Goal: Task Accomplishment & Management: Complete application form

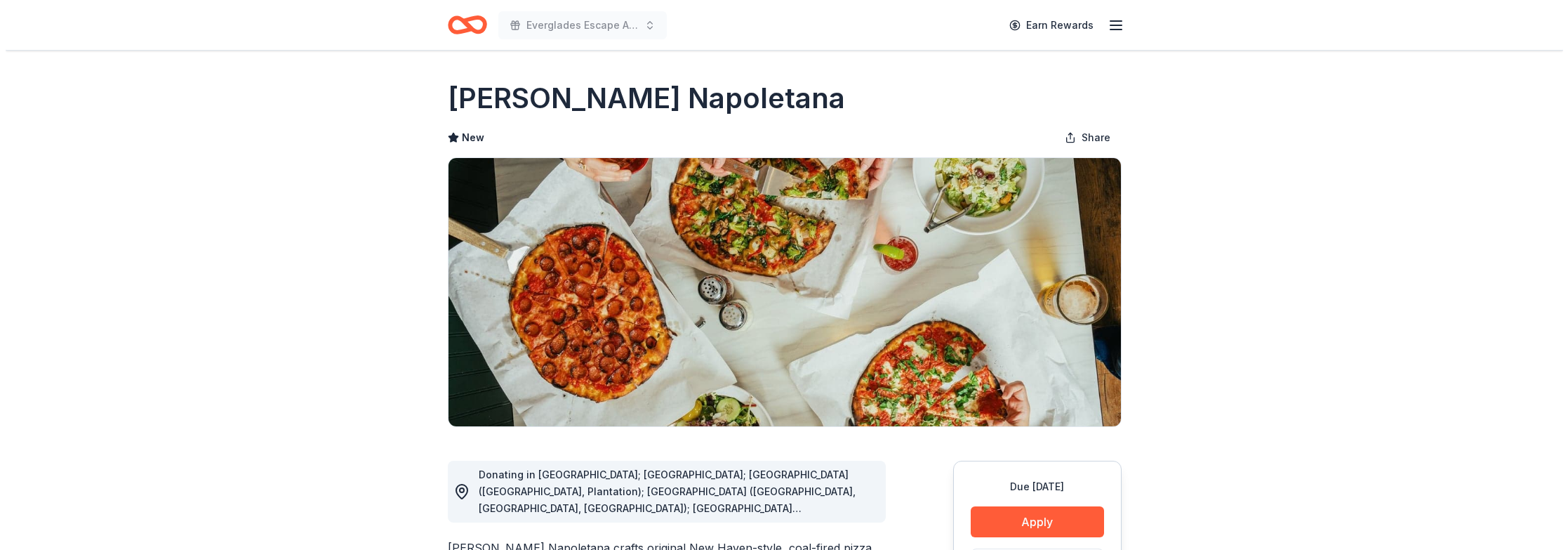
scroll to position [211, 0]
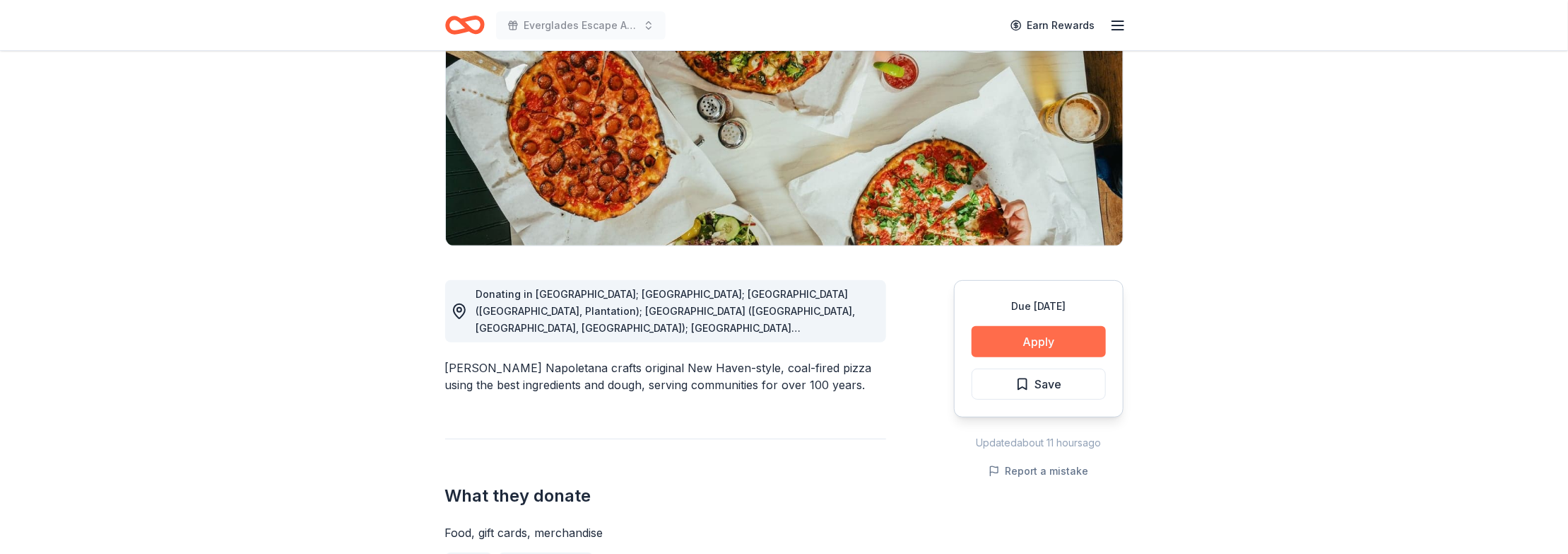
click at [1020, 326] on button "Apply" at bounding box center [1039, 341] width 135 height 31
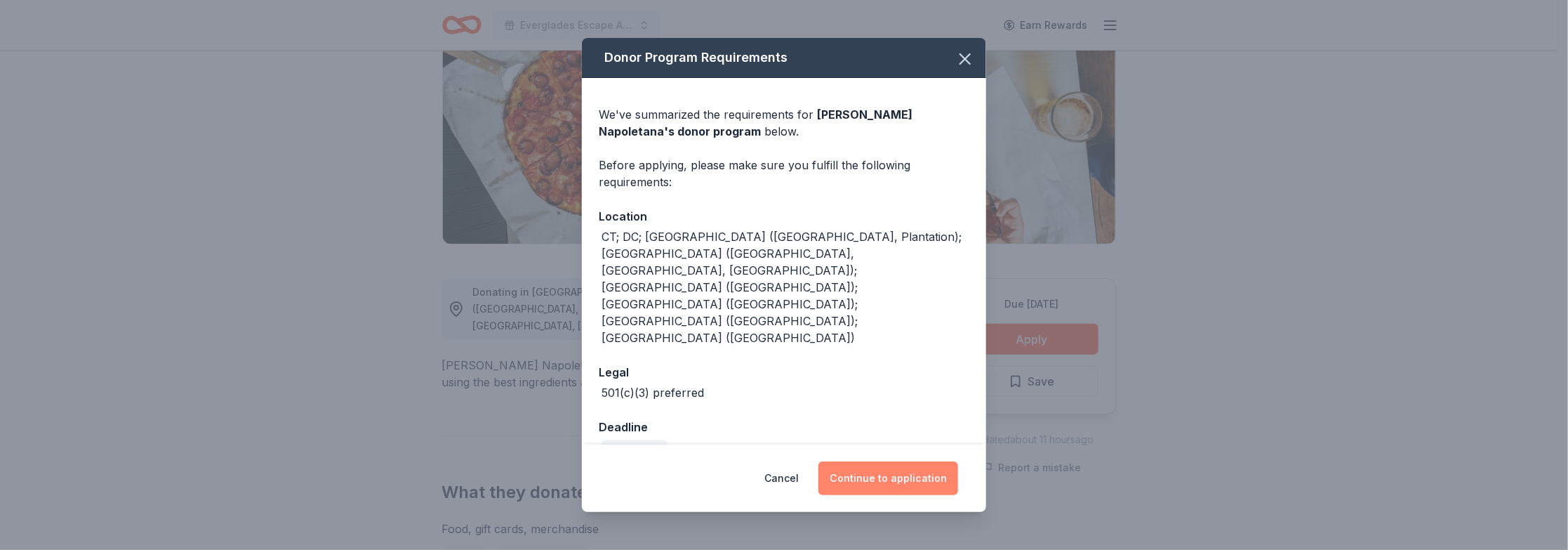
click at [861, 466] on button "Continue to application" at bounding box center [888, 477] width 139 height 33
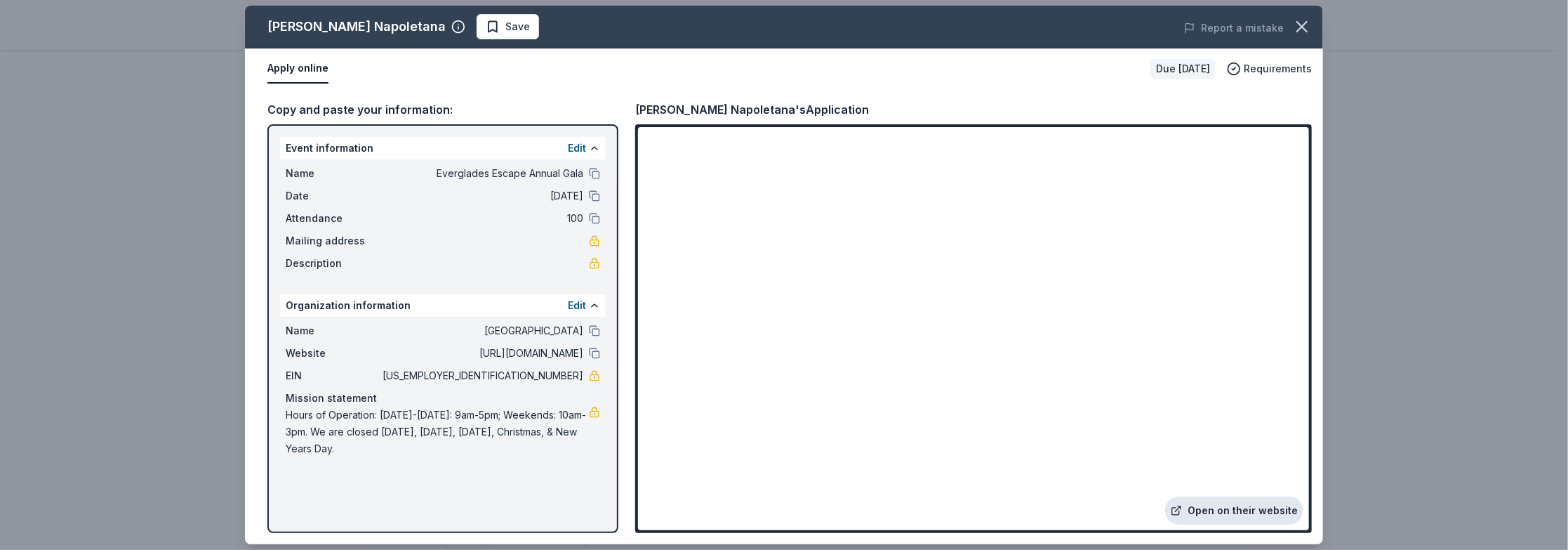
click at [1240, 504] on link "Open on their website" at bounding box center [1234, 510] width 138 height 28
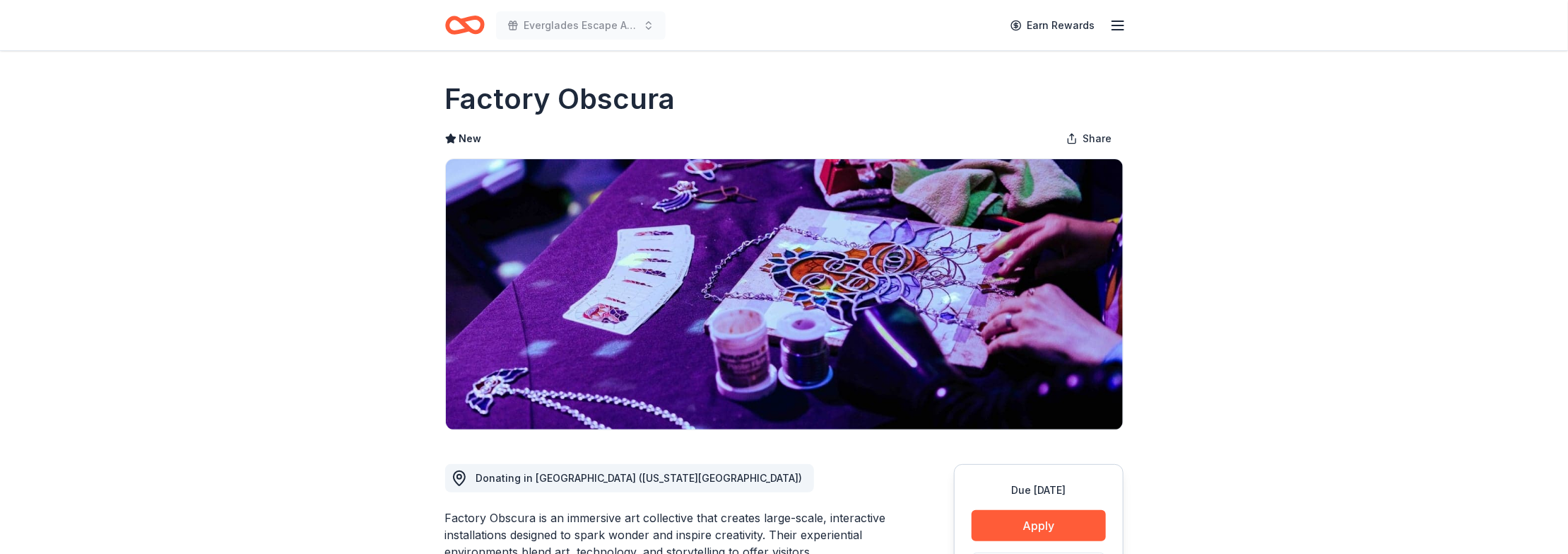
scroll to position [71, 0]
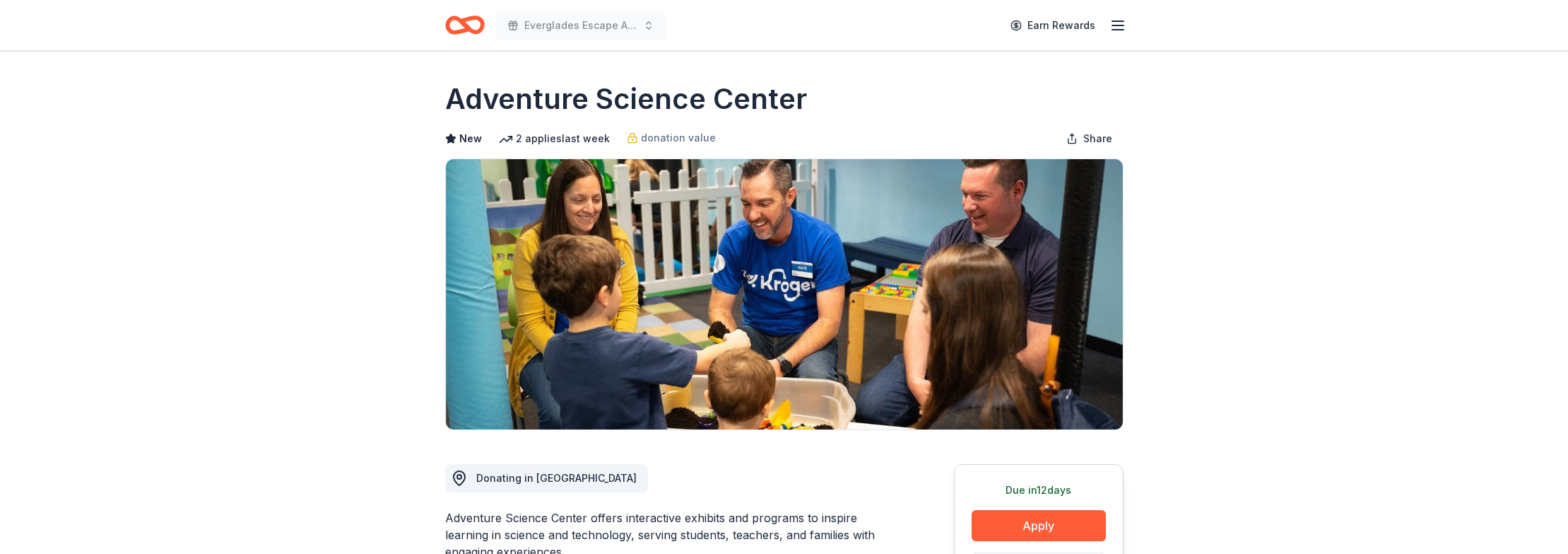
scroll to position [283, 0]
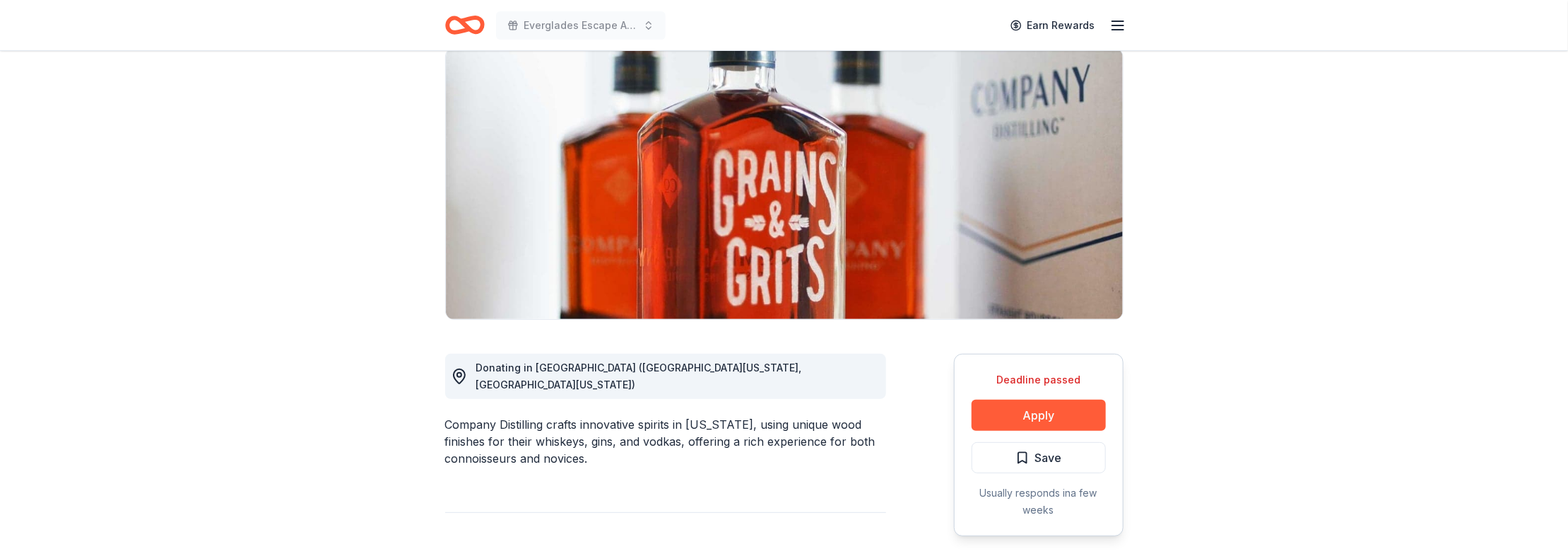
scroll to position [141, 0]
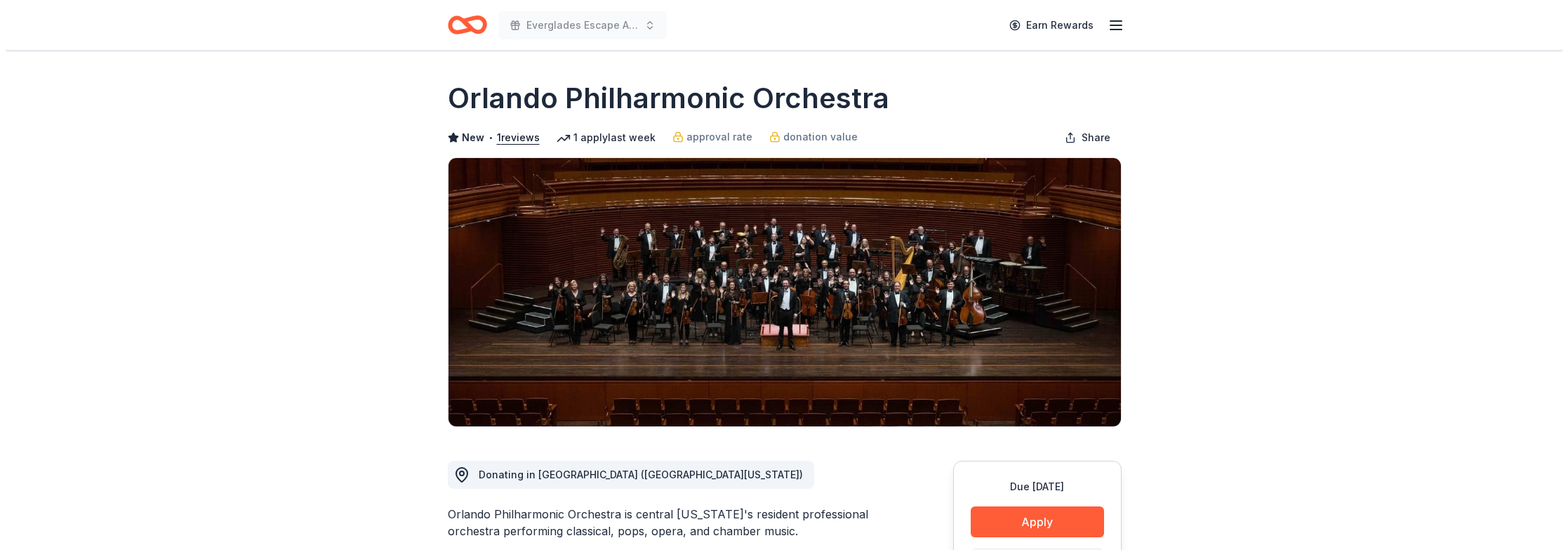
scroll to position [140, 0]
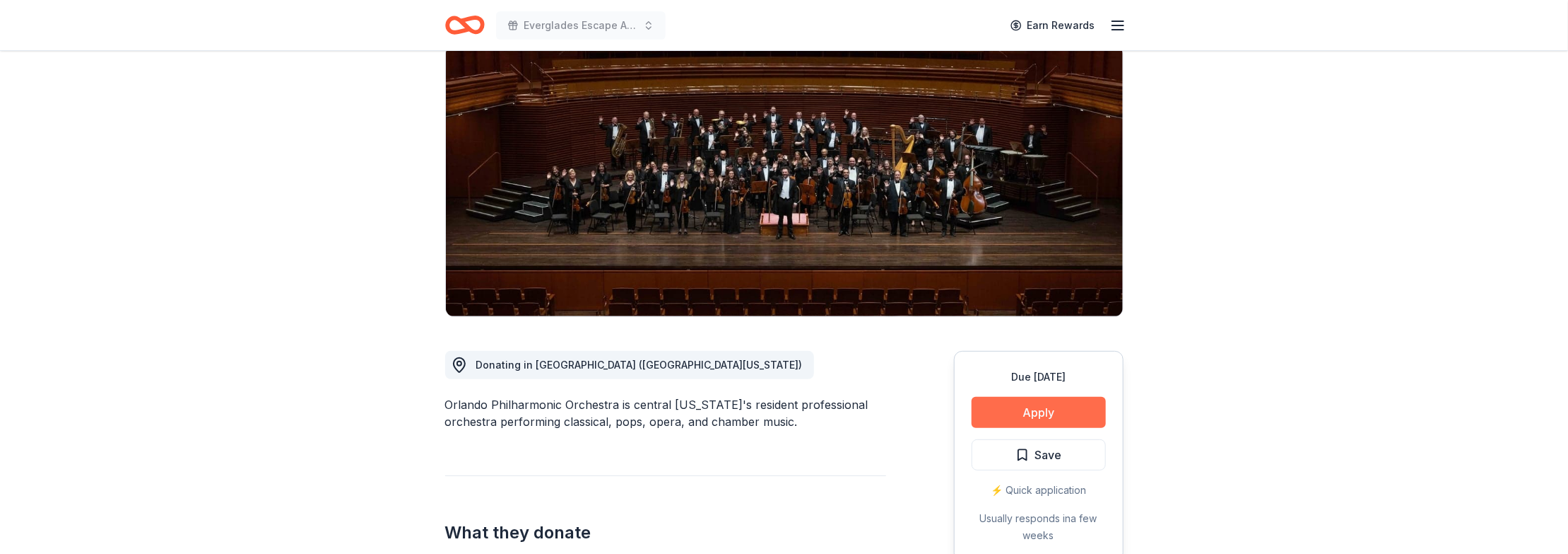
click at [1034, 396] on button "Apply" at bounding box center [1039, 412] width 135 height 31
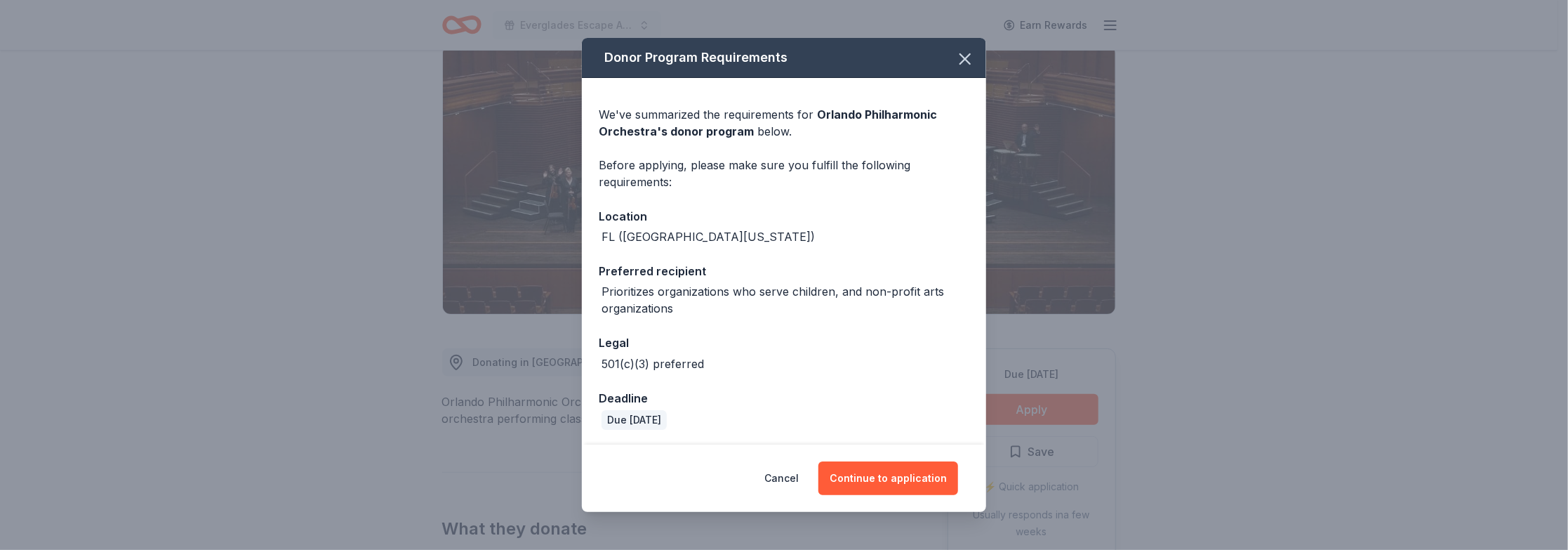
scroll to position [1, 0]
click at [858, 478] on button "Continue to application" at bounding box center [888, 477] width 139 height 33
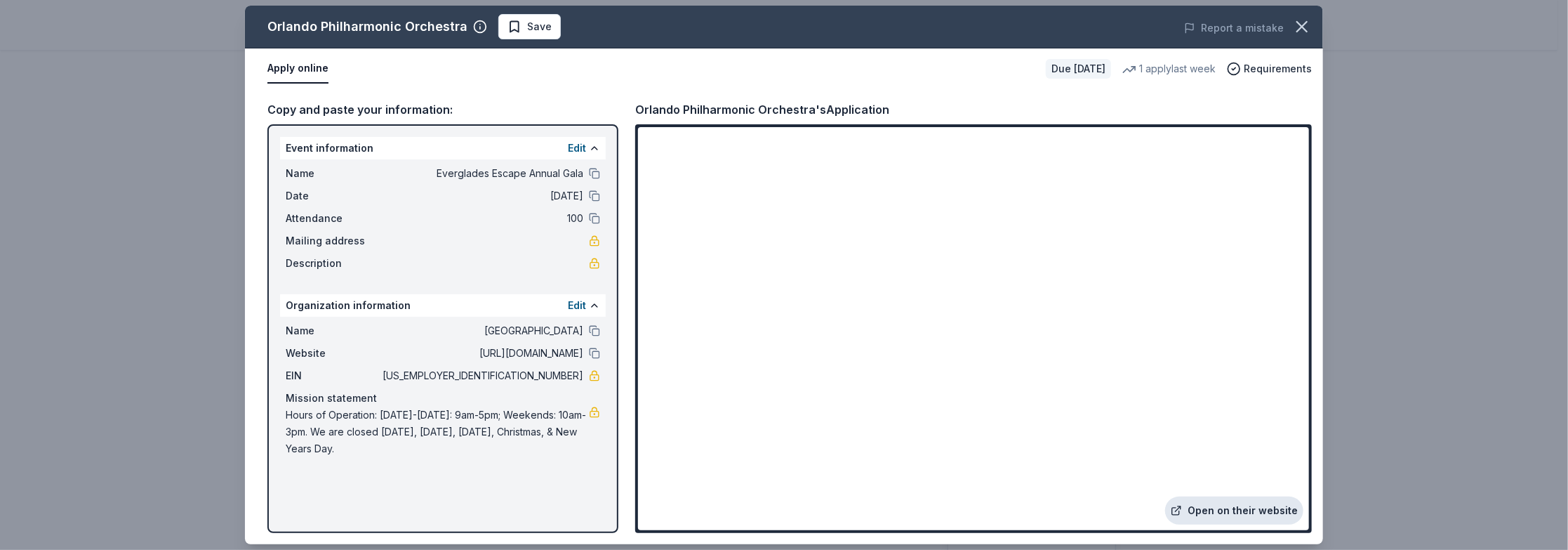
click at [1244, 512] on link "Open on their website" at bounding box center [1234, 510] width 138 height 28
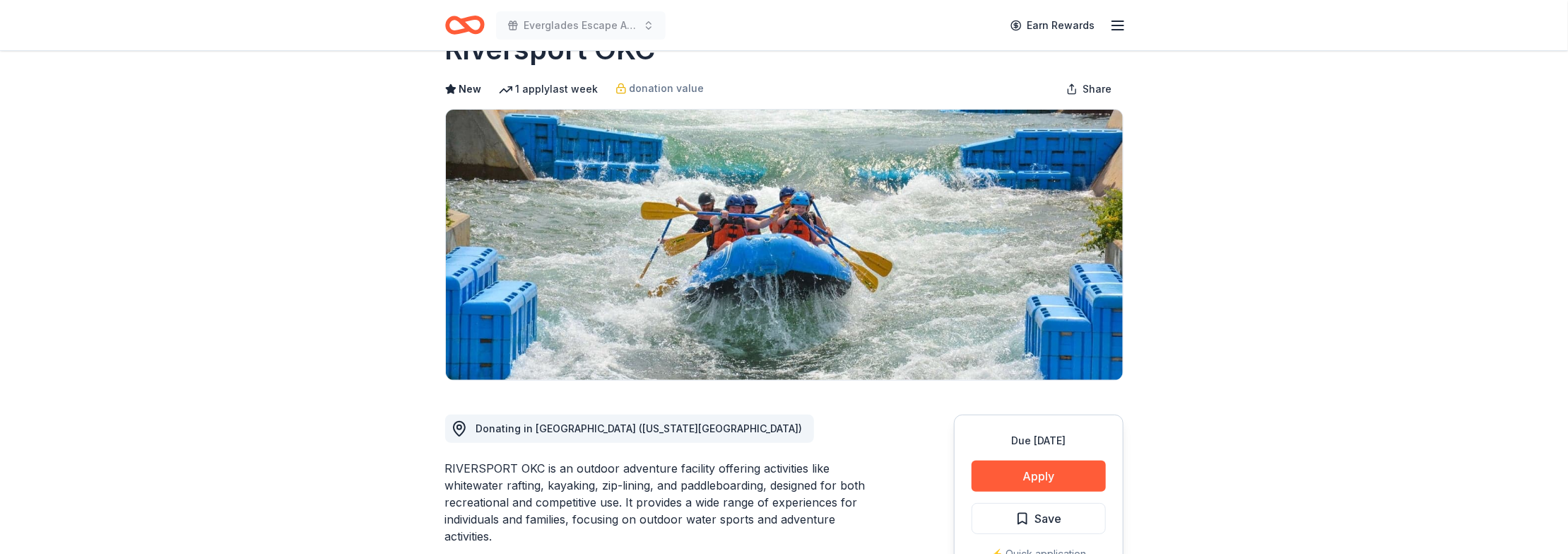
scroll to position [71, 0]
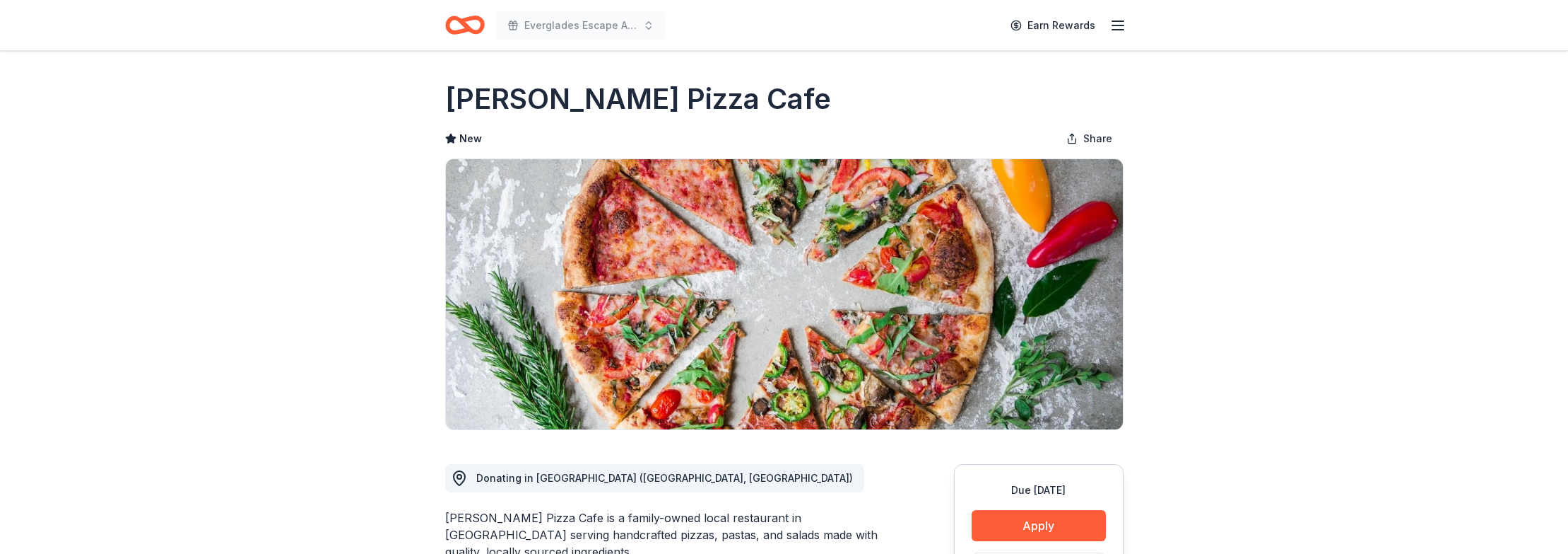
scroll to position [141, 0]
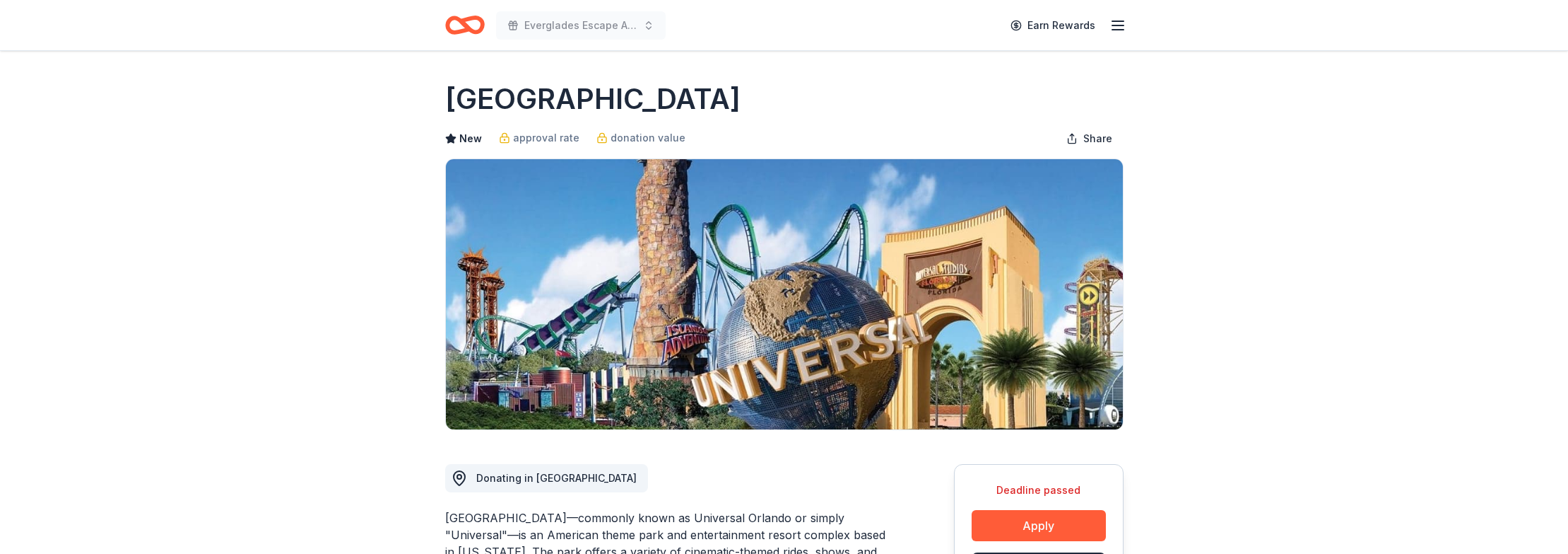
scroll to position [213, 0]
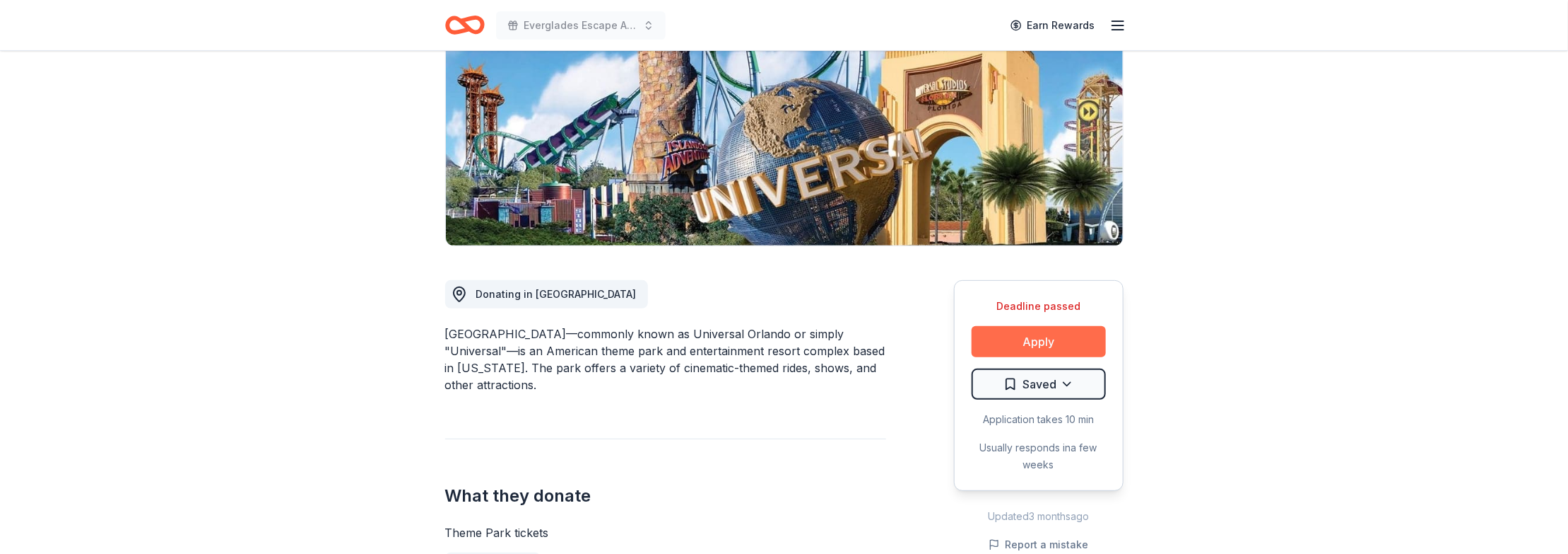
click at [1036, 326] on button "Apply" at bounding box center [1039, 341] width 135 height 31
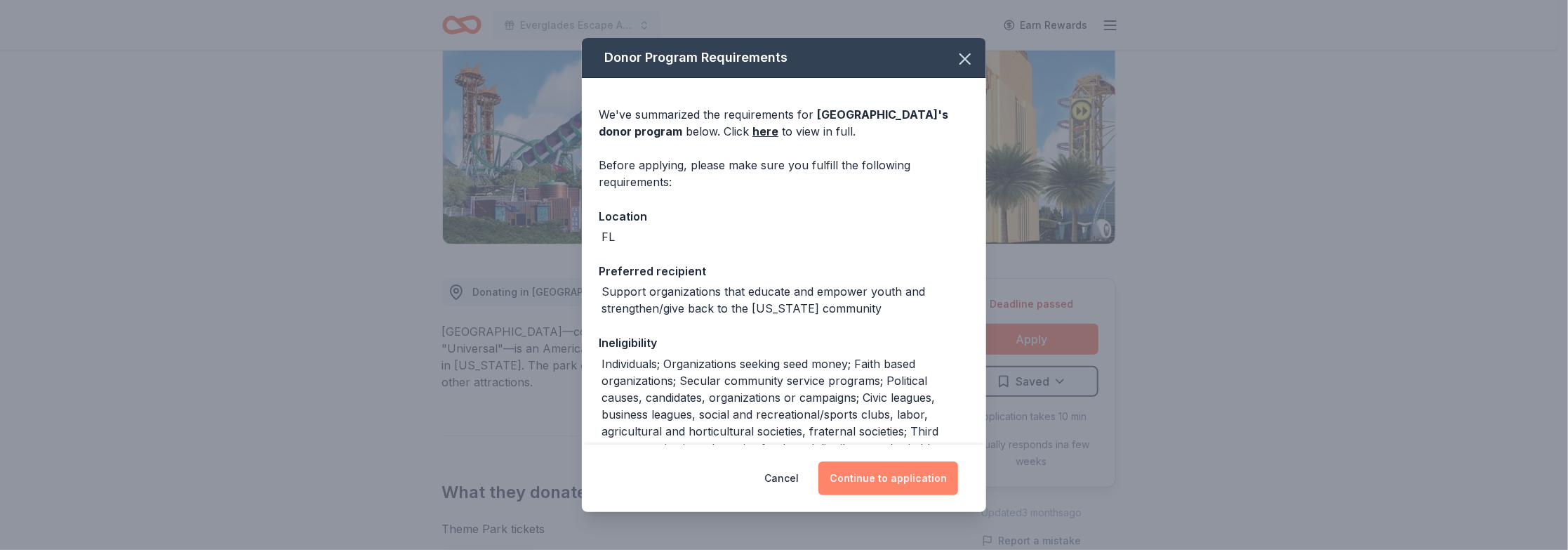
click at [889, 479] on button "Continue to application" at bounding box center [888, 477] width 139 height 33
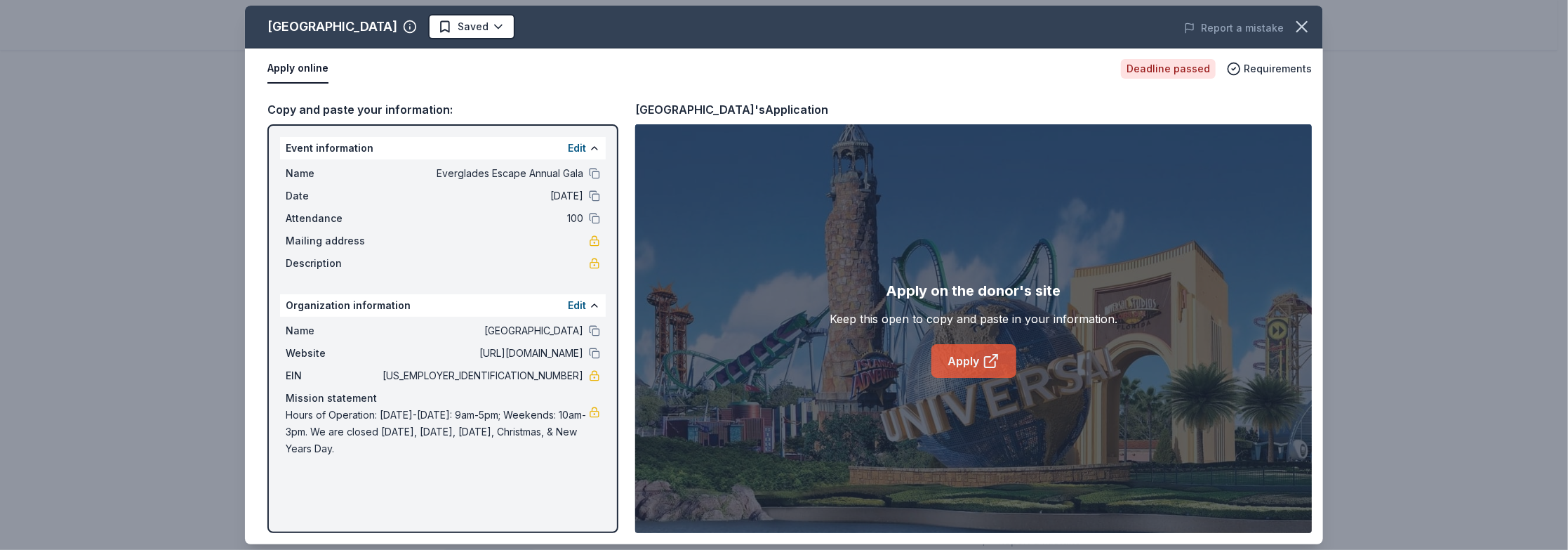
click at [972, 354] on link "Apply" at bounding box center [974, 360] width 85 height 33
click at [973, 374] on link "Apply" at bounding box center [974, 360] width 85 height 33
click at [982, 357] on link "Apply" at bounding box center [974, 360] width 85 height 33
drag, startPoint x: 667, startPoint y: 307, endPoint x: 666, endPoint y: 299, distance: 8.1
click at [667, 307] on div "Apply on the donor's site Keep this open to copy and paste in your information.…" at bounding box center [973, 328] width 677 height 409
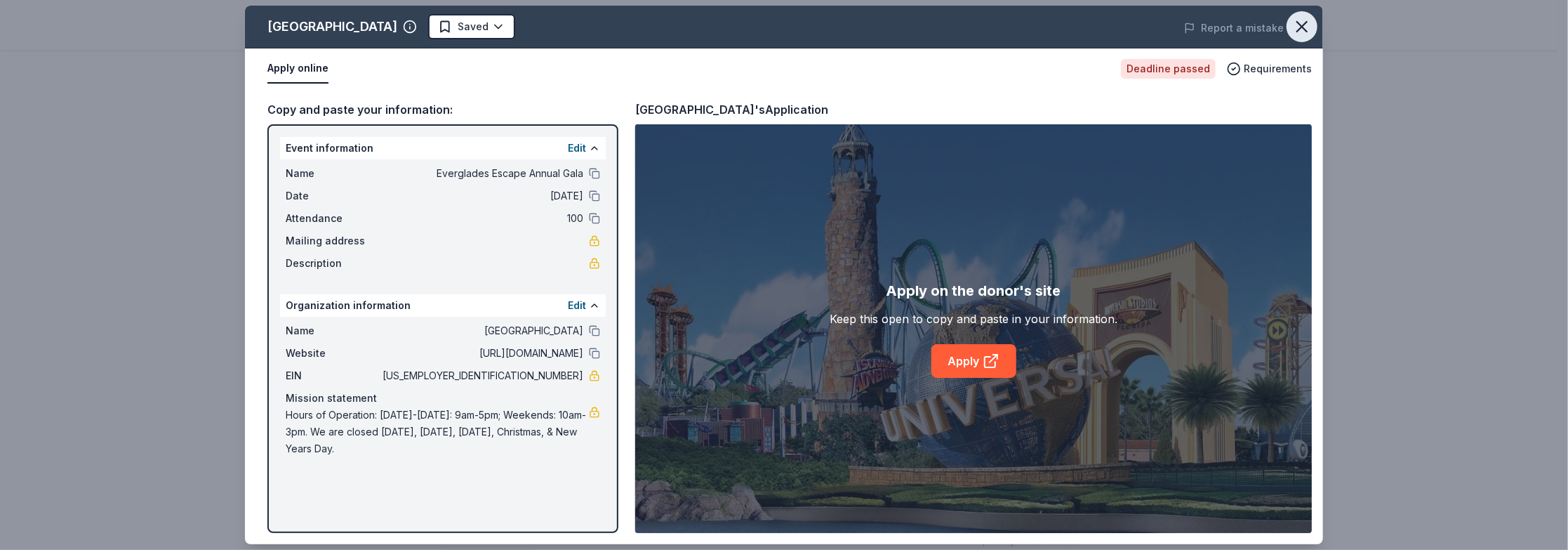
click at [1300, 25] on icon "button" at bounding box center [1303, 27] width 10 height 10
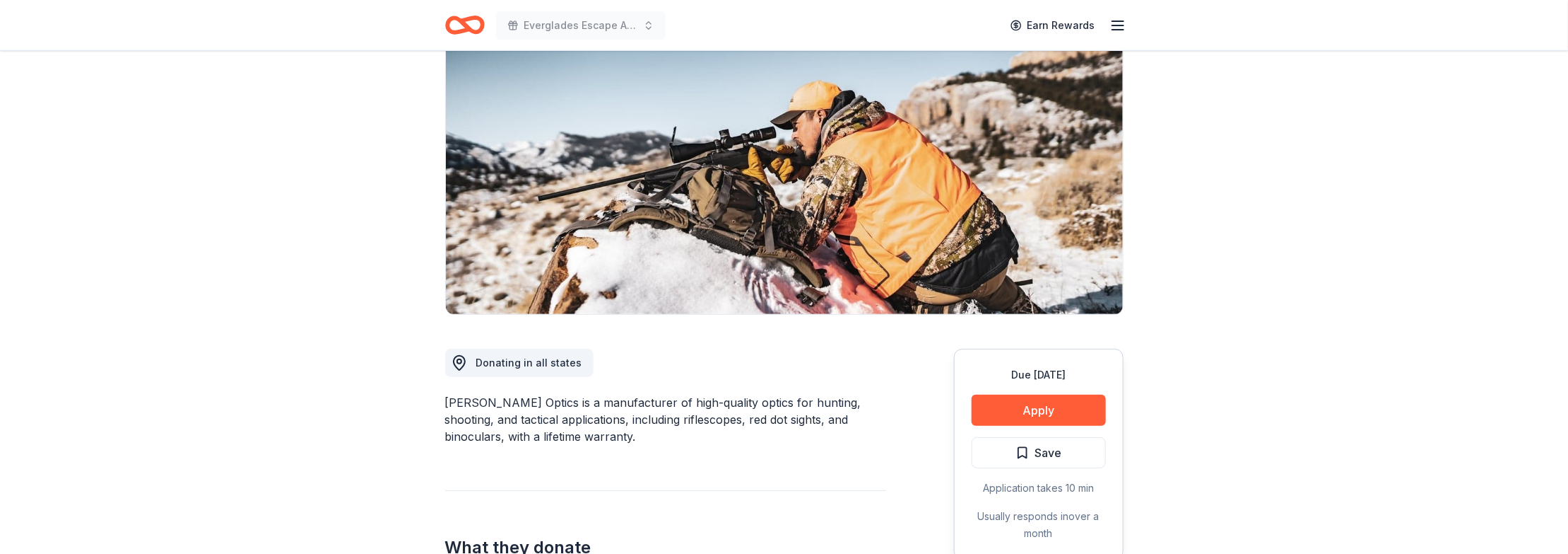
scroll to position [283, 0]
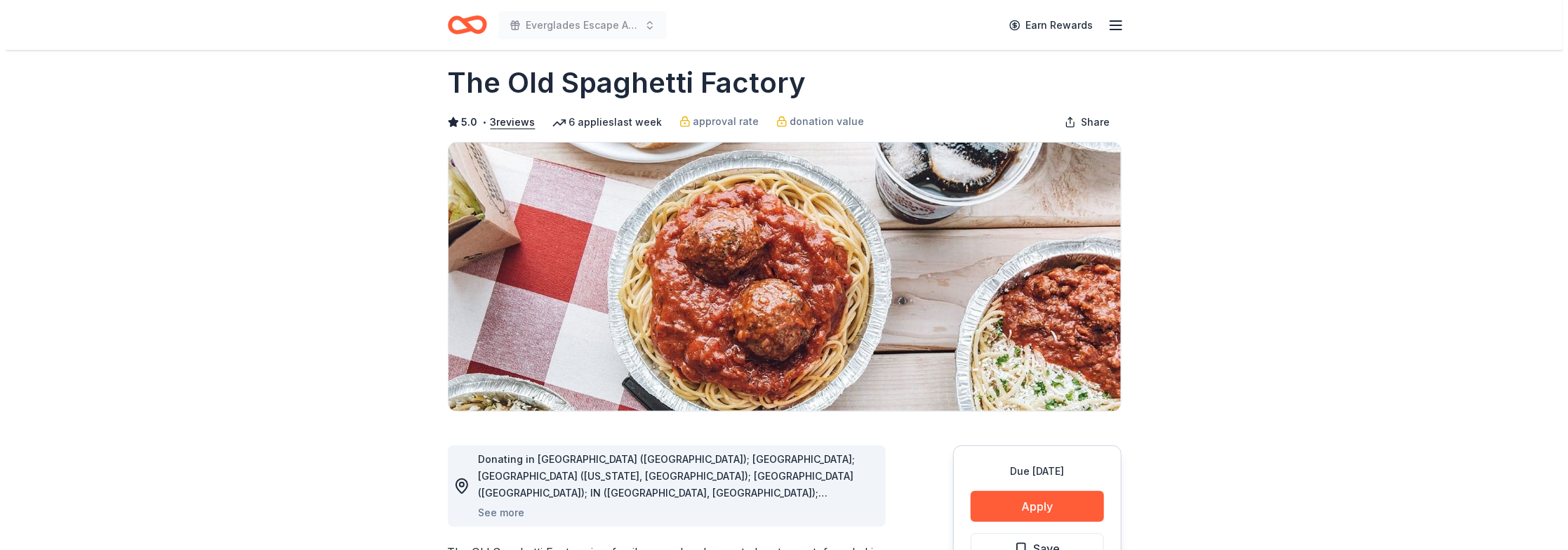
scroll to position [71, 0]
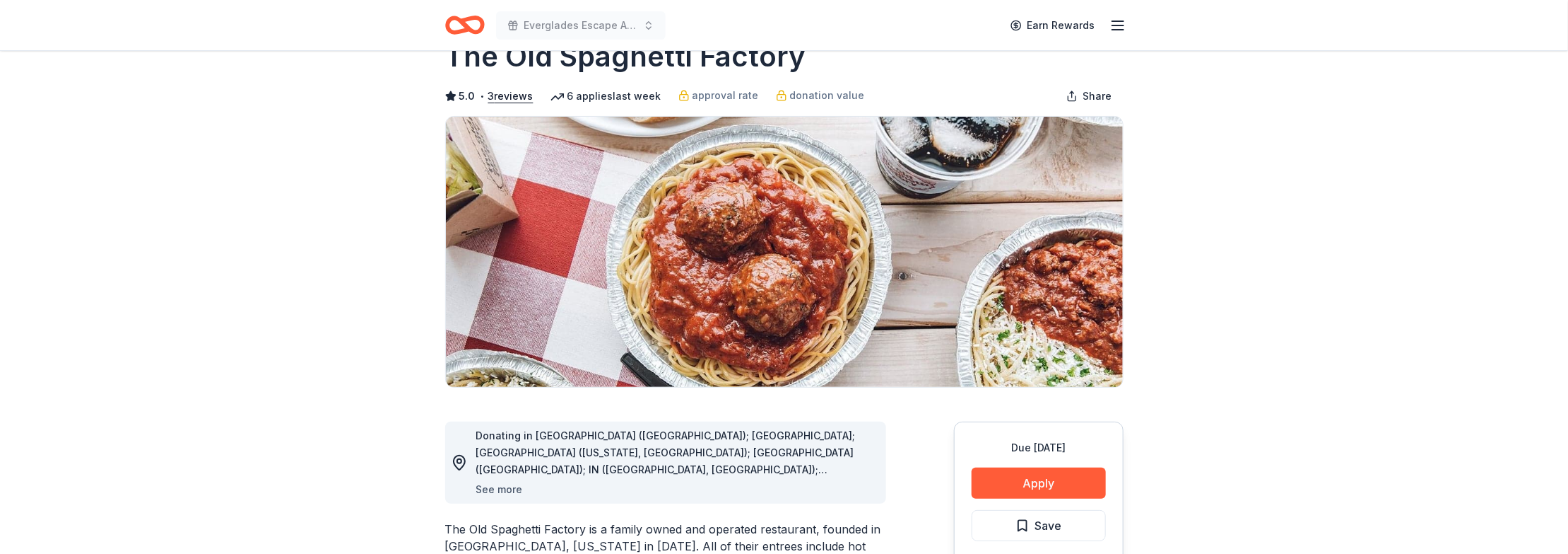
click at [501, 481] on button "See more" at bounding box center [499, 490] width 47 height 17
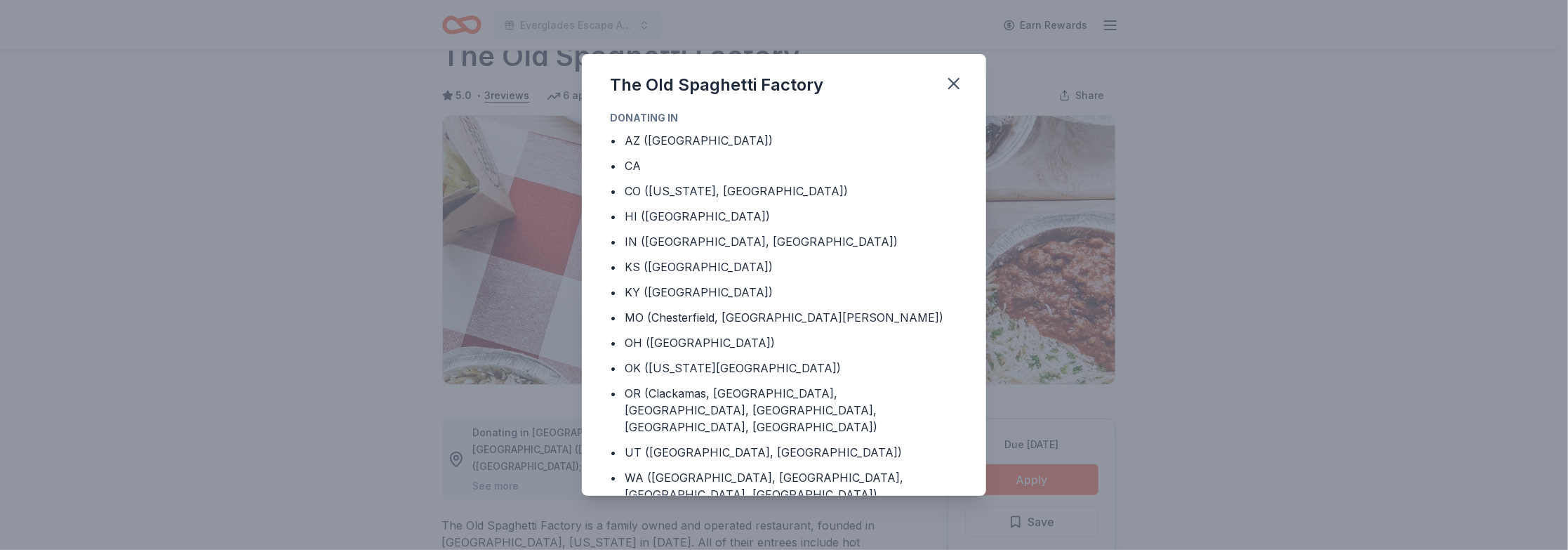
scroll to position [2, 0]
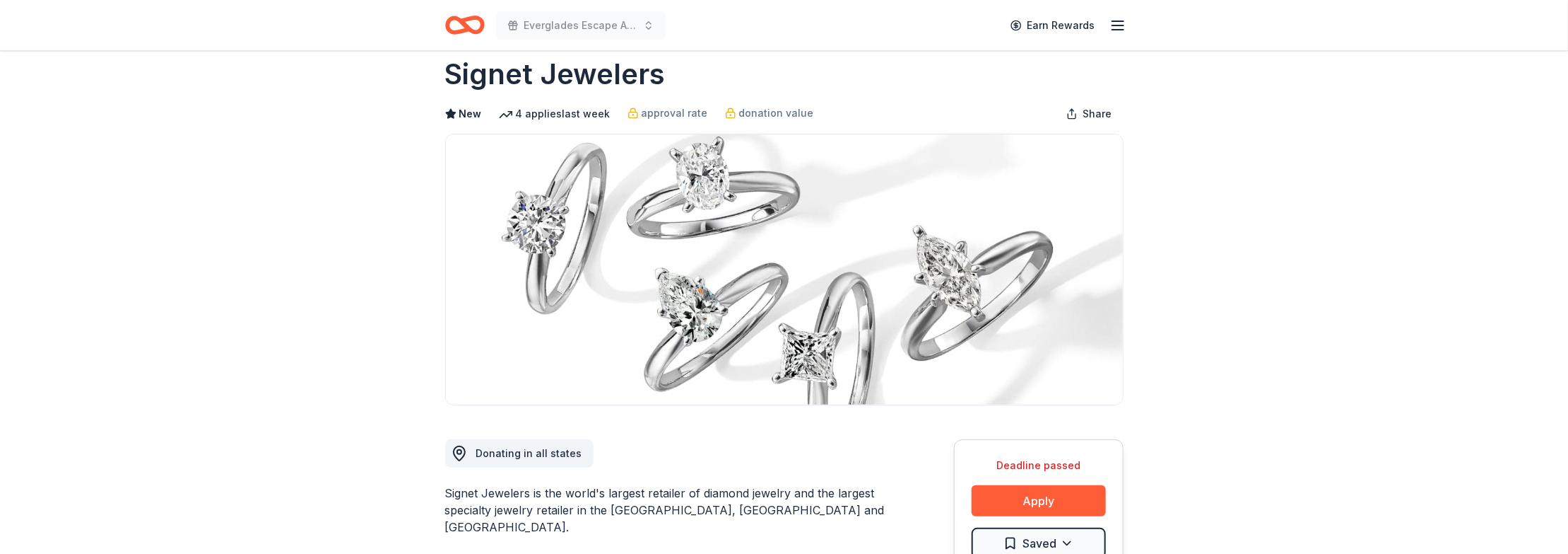
scroll to position [213, 0]
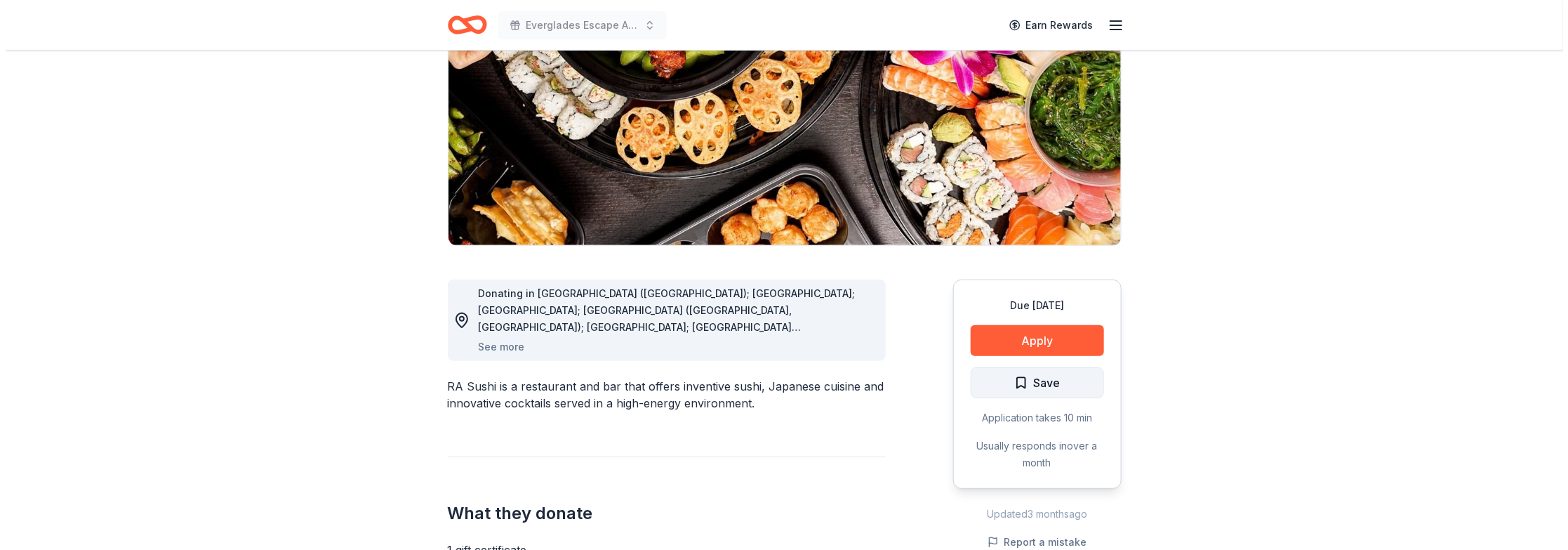
scroll to position [211, 0]
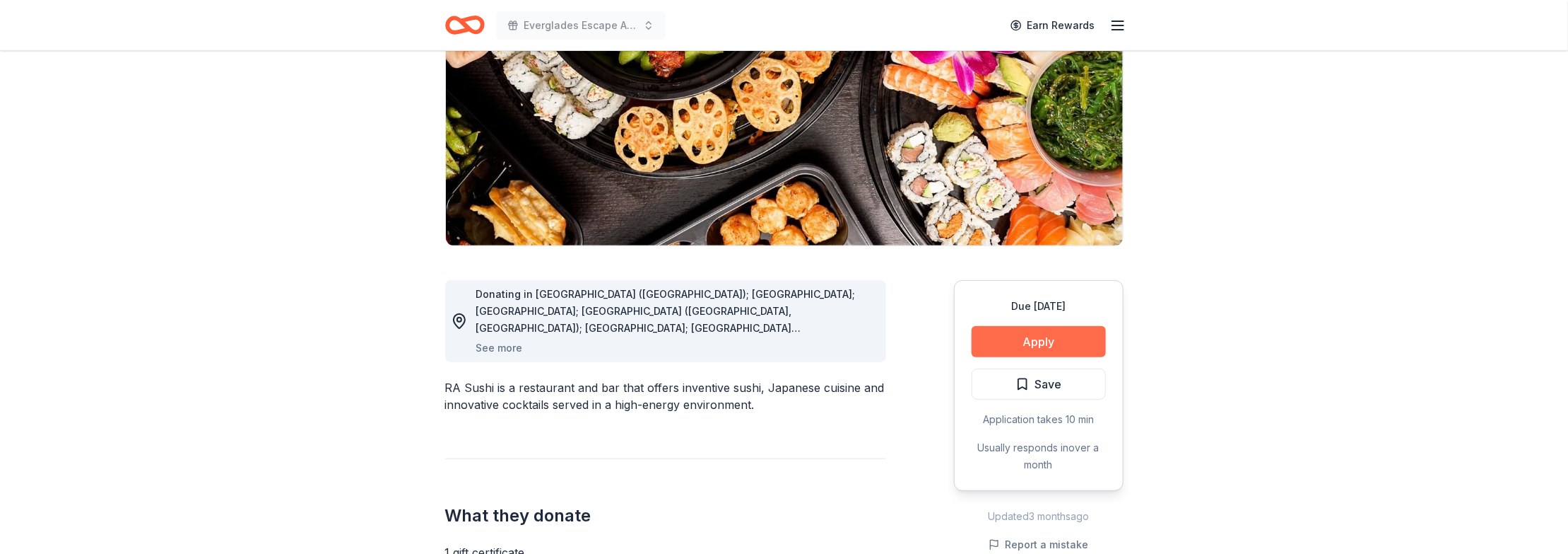
click at [1045, 326] on button "Apply" at bounding box center [1039, 341] width 135 height 31
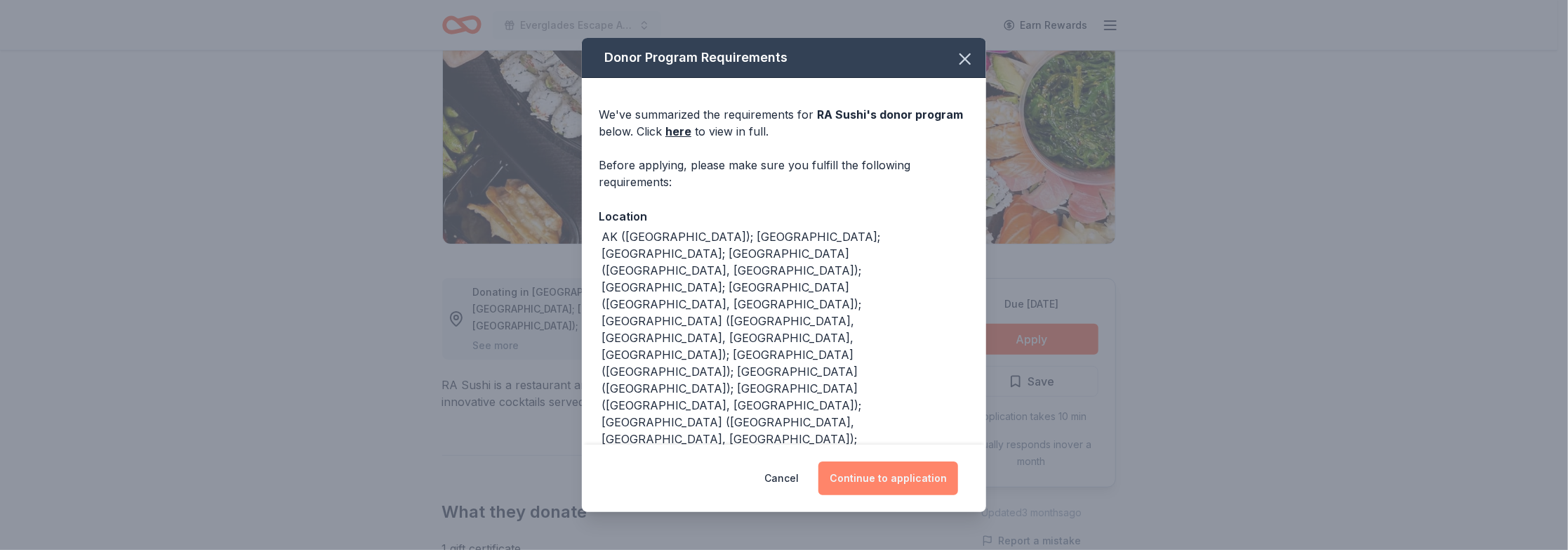
click at [882, 473] on button "Continue to application" at bounding box center [888, 477] width 139 height 33
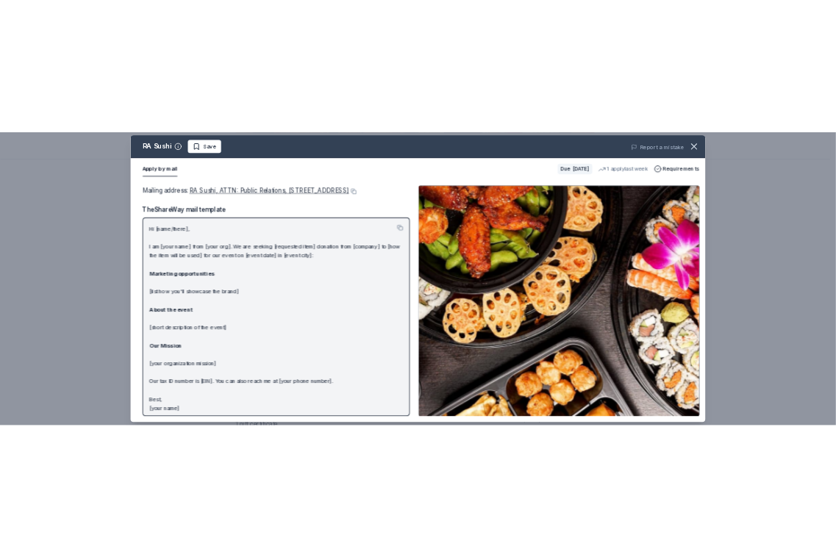
scroll to position [25, 0]
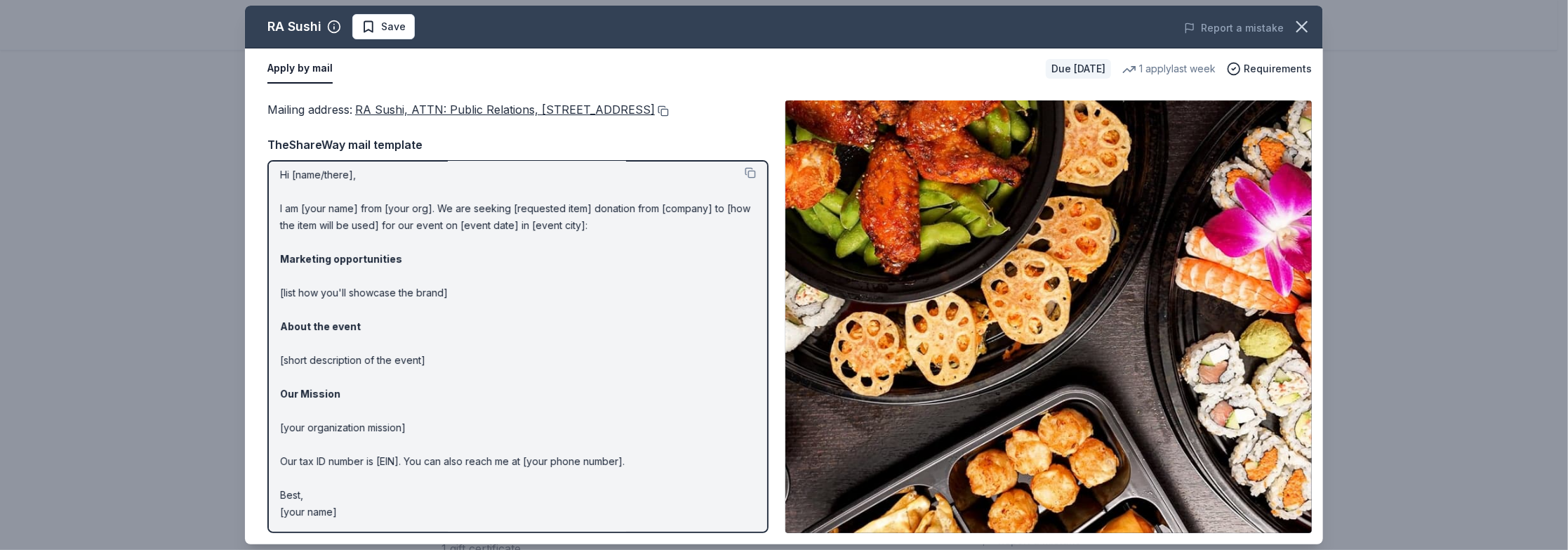
click at [655, 116] on button at bounding box center [662, 111] width 14 height 11
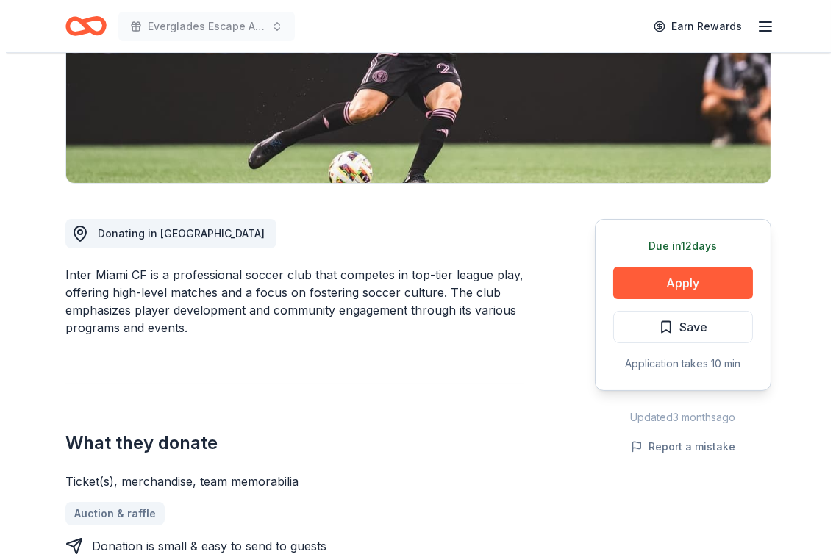
scroll to position [294, 0]
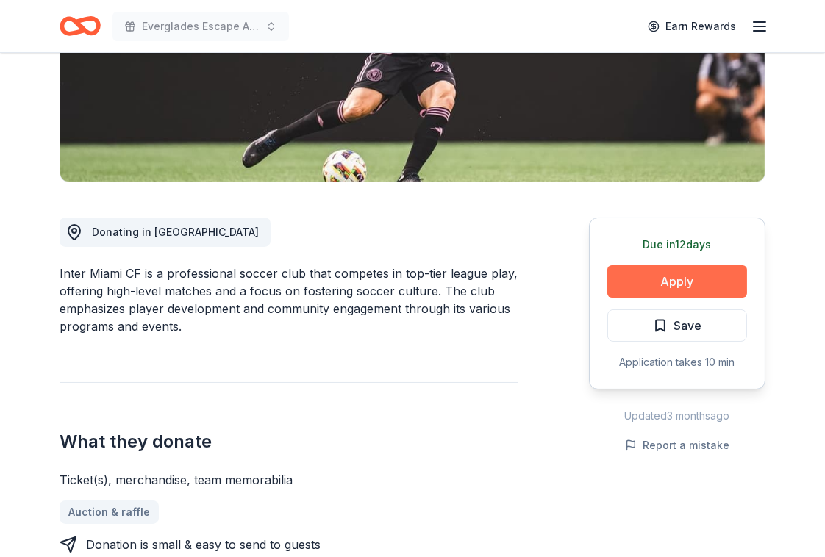
click at [676, 265] on button "Apply" at bounding box center [677, 281] width 140 height 32
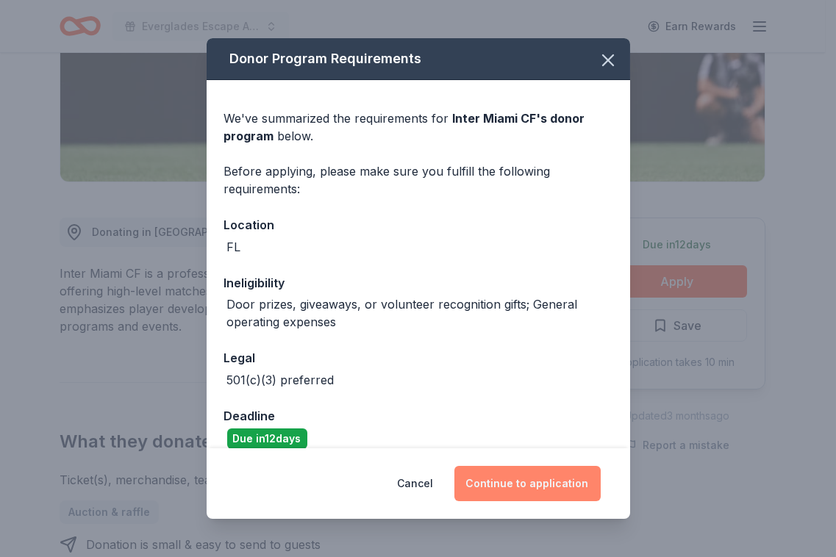
click at [526, 482] on button "Continue to application" at bounding box center [527, 483] width 146 height 35
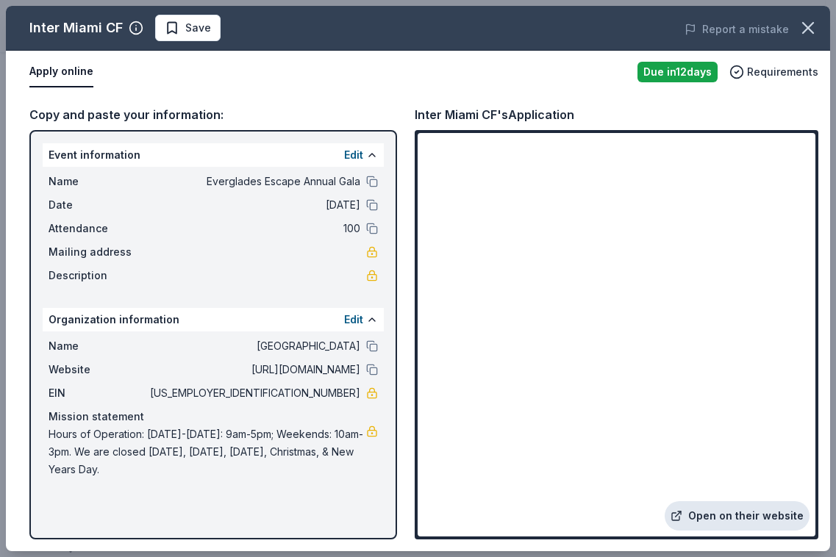
click at [718, 514] on link "Open on their website" at bounding box center [737, 515] width 145 height 29
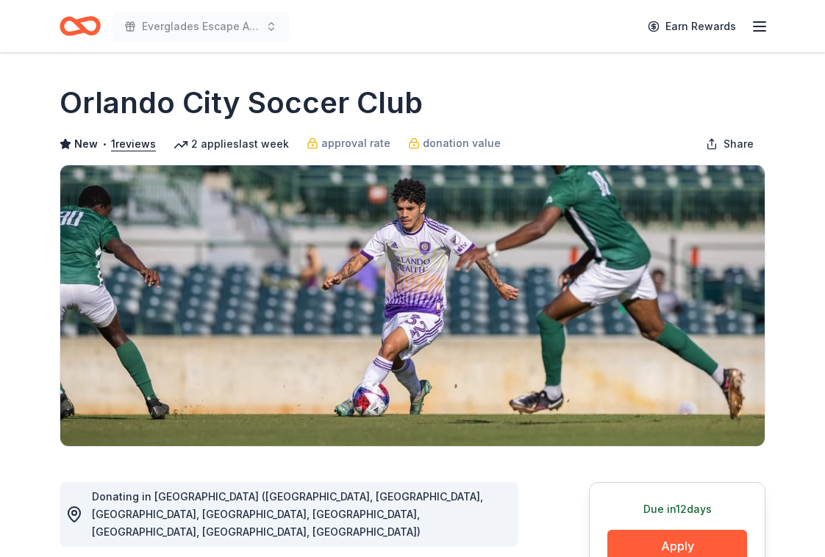
scroll to position [221, 0]
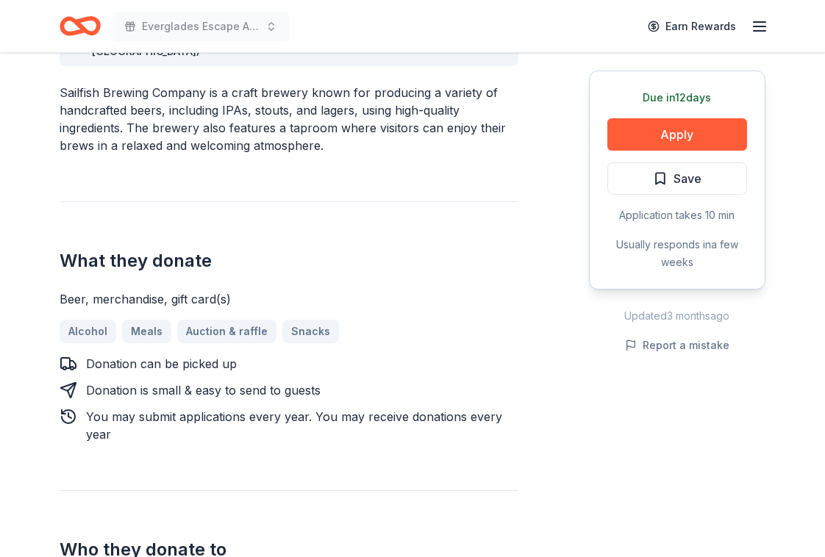
scroll to position [515, 0]
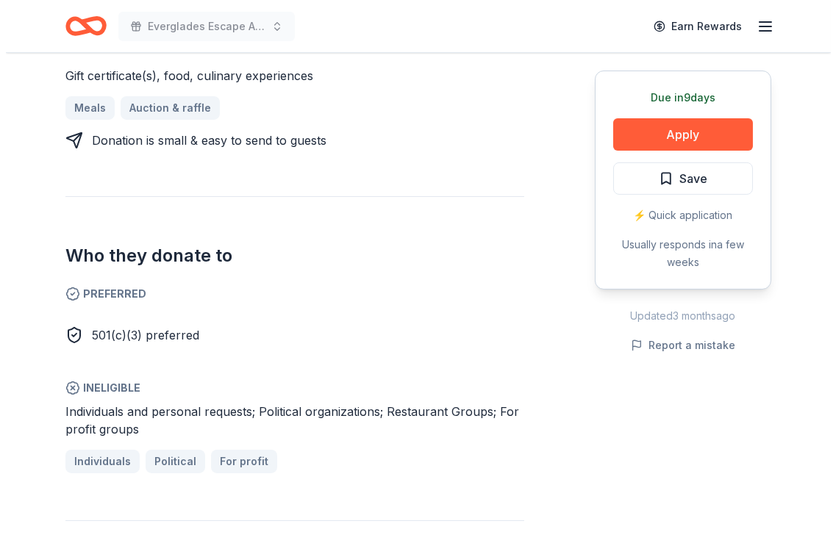
scroll to position [735, 0]
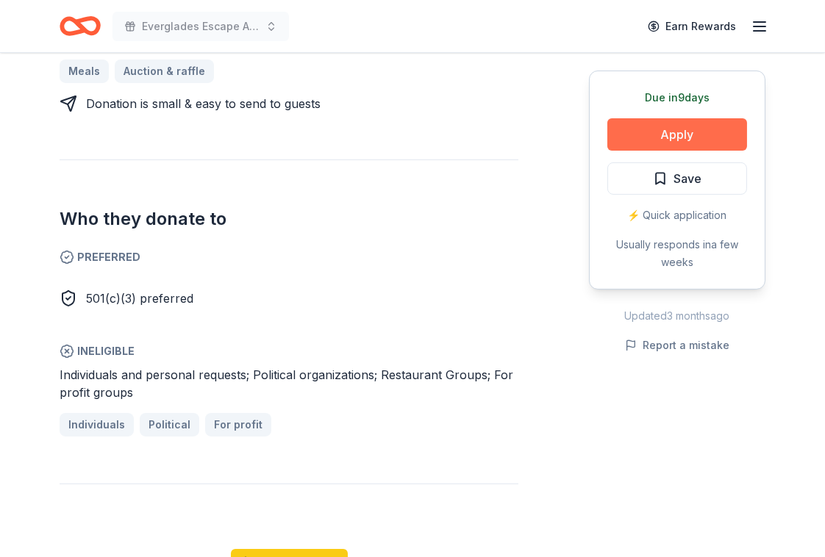
click at [665, 126] on button "Apply" at bounding box center [677, 134] width 140 height 32
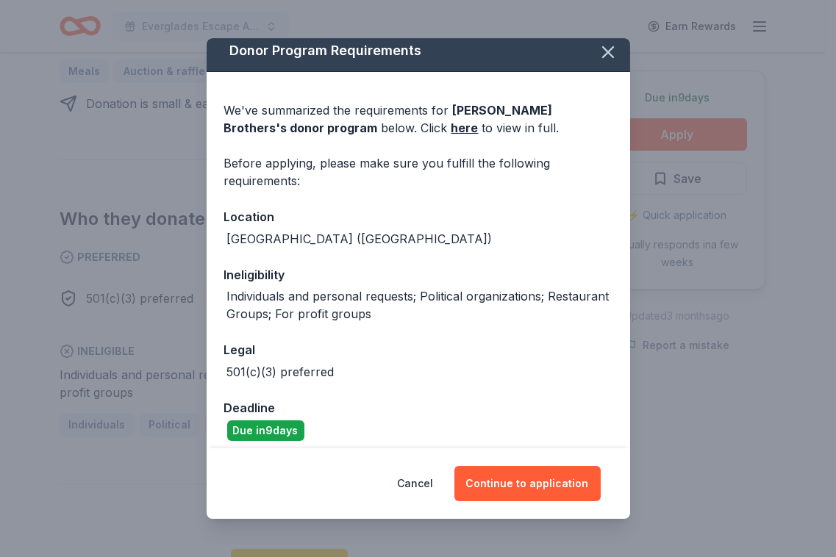
scroll to position [18, 0]
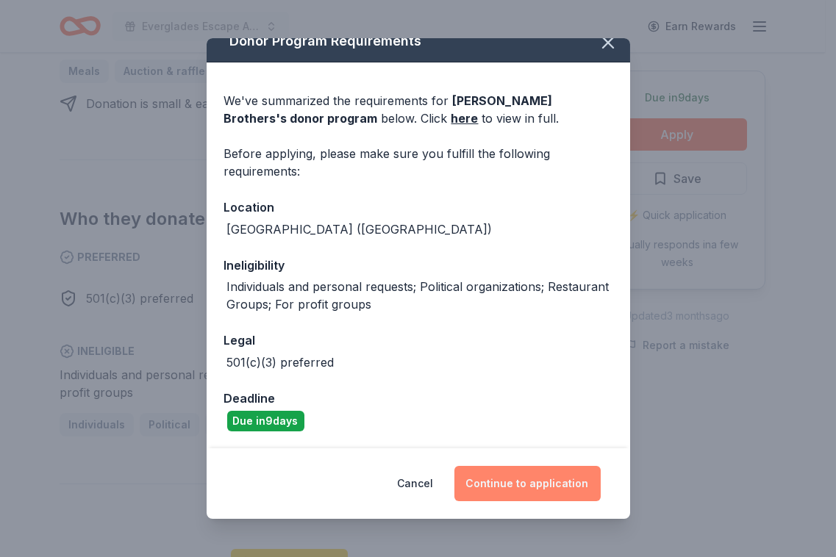
click at [515, 481] on button "Continue to application" at bounding box center [527, 483] width 146 height 35
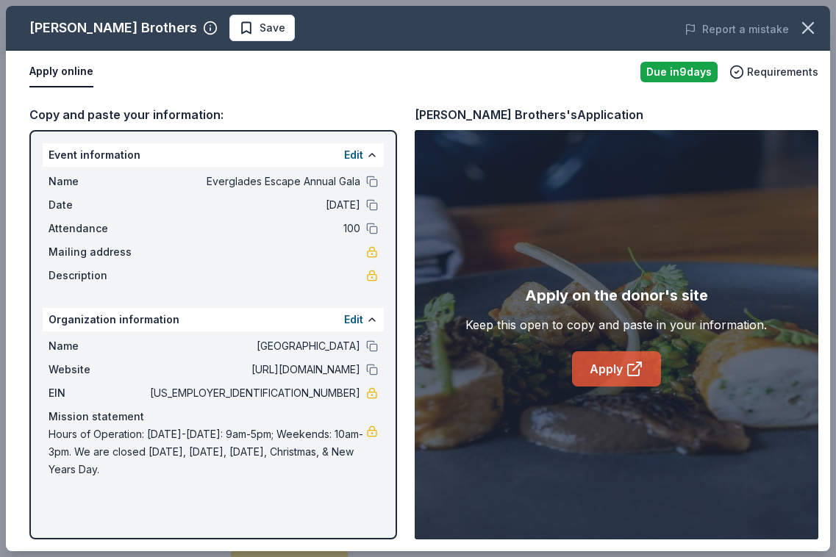
click at [612, 367] on link "Apply" at bounding box center [616, 368] width 89 height 35
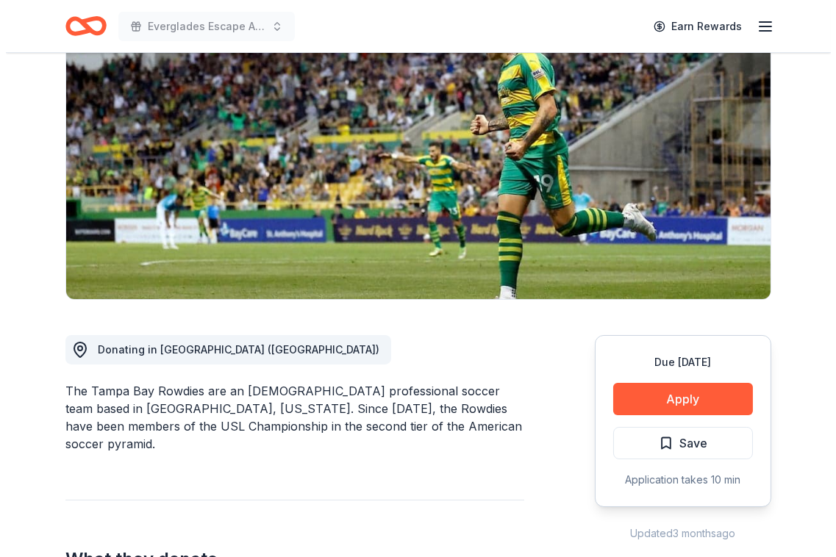
scroll to position [147, 0]
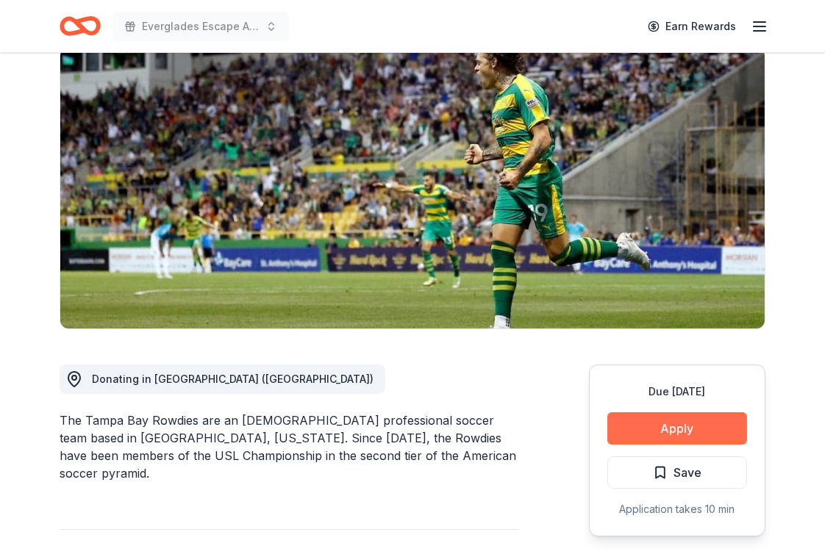
click at [669, 412] on button "Apply" at bounding box center [677, 428] width 140 height 32
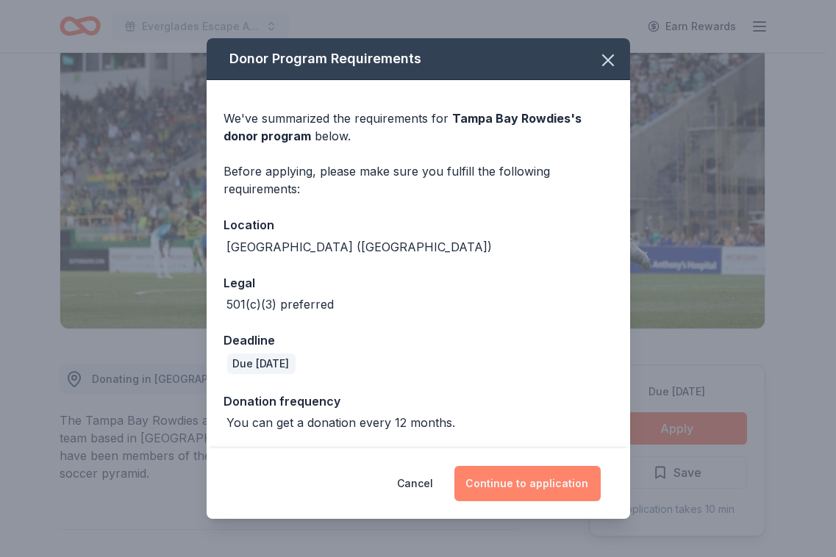
click at [557, 493] on button "Continue to application" at bounding box center [527, 483] width 146 height 35
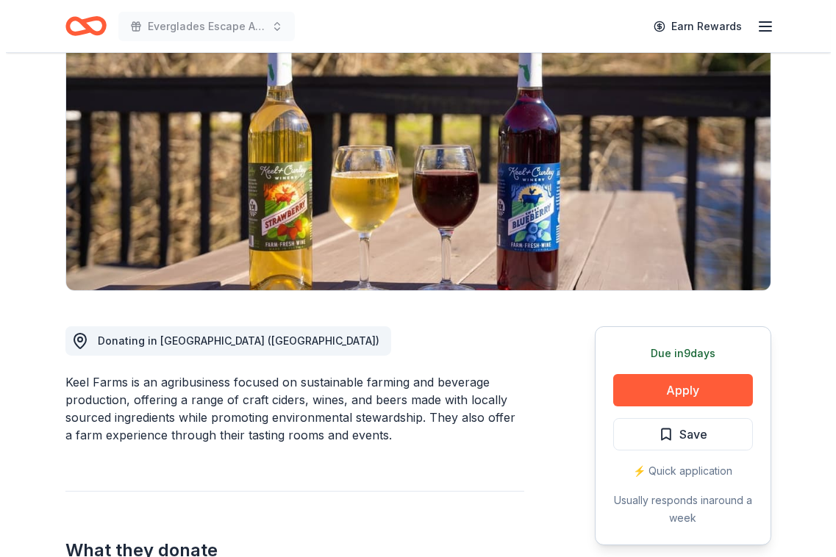
scroll to position [221, 0]
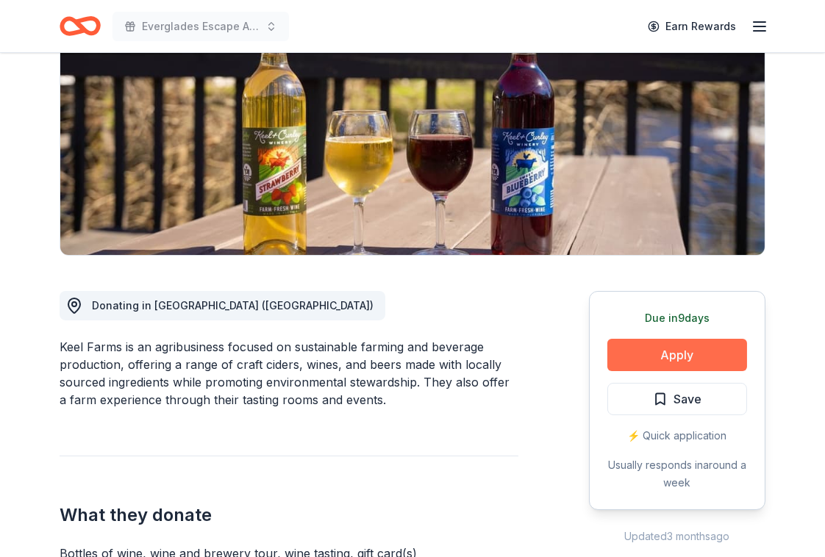
click at [694, 339] on button "Apply" at bounding box center [677, 355] width 140 height 32
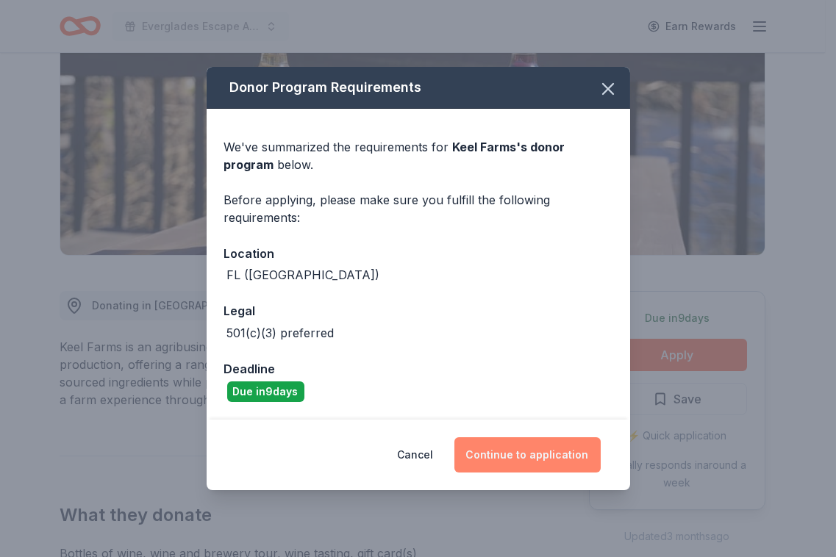
click at [534, 444] on button "Continue to application" at bounding box center [527, 454] width 146 height 35
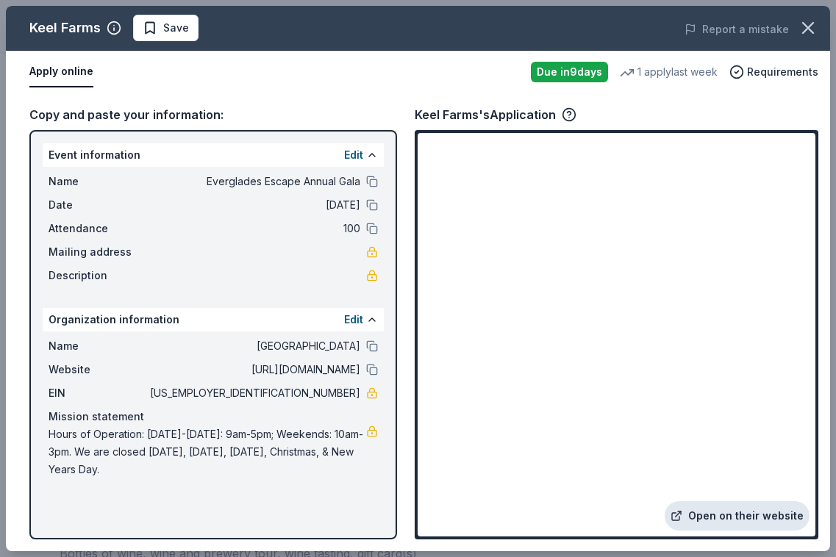
click at [730, 515] on link "Open on their website" at bounding box center [737, 515] width 145 height 29
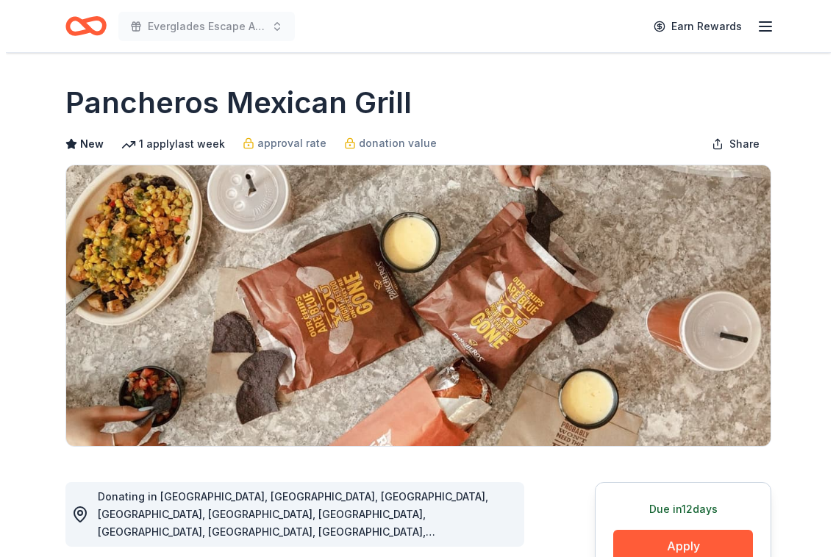
scroll to position [147, 0]
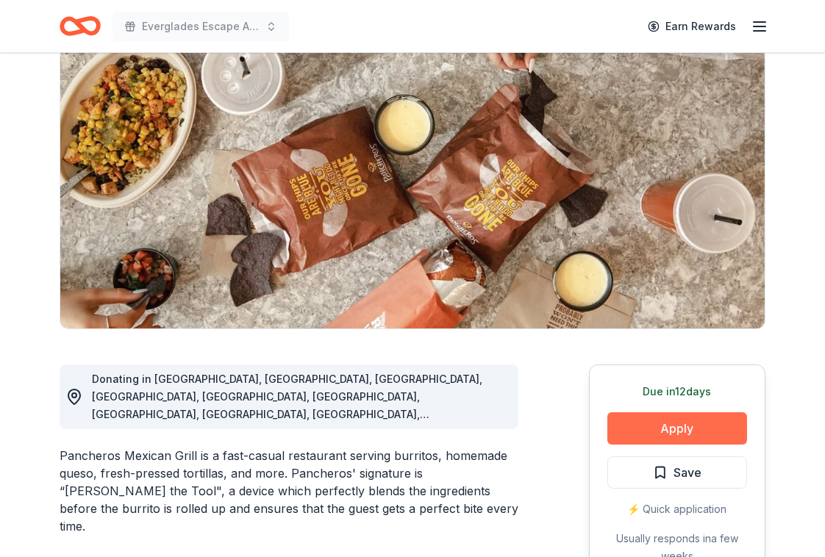
click at [668, 412] on button "Apply" at bounding box center [677, 428] width 140 height 32
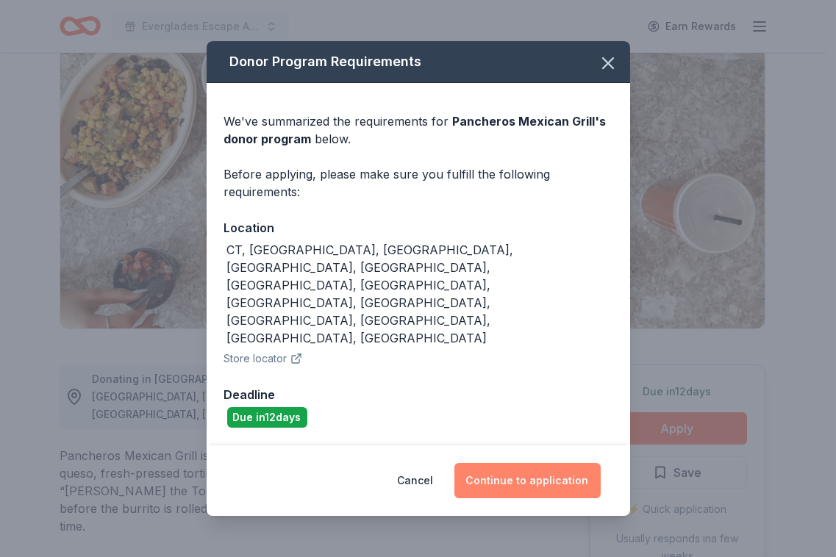
click at [540, 463] on button "Continue to application" at bounding box center [527, 480] width 146 height 35
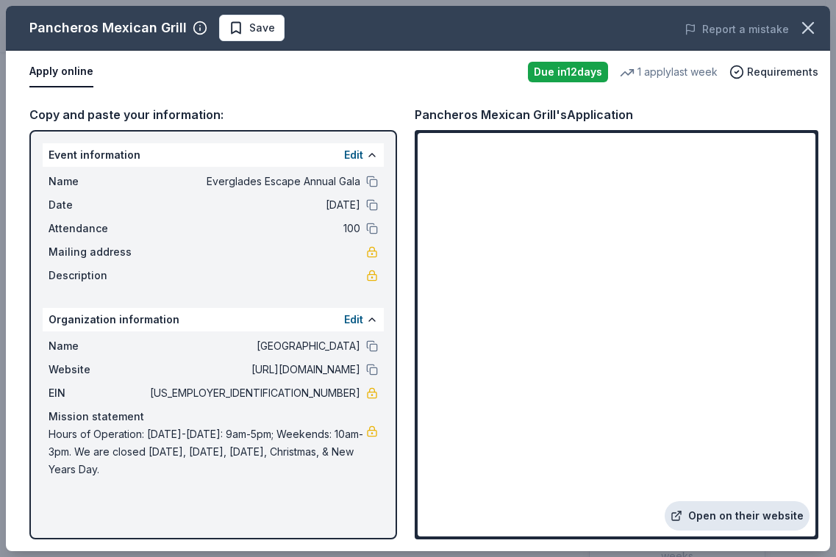
click at [737, 509] on link "Open on their website" at bounding box center [737, 515] width 145 height 29
